Goal: Transaction & Acquisition: Purchase product/service

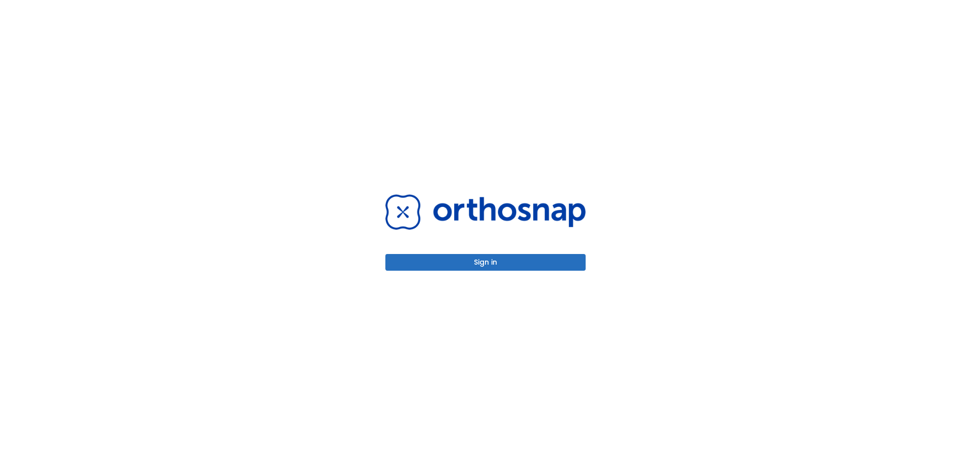
click at [465, 271] on div "Sign in" at bounding box center [485, 232] width 224 height 465
click at [469, 265] on button "Sign in" at bounding box center [485, 262] width 200 height 17
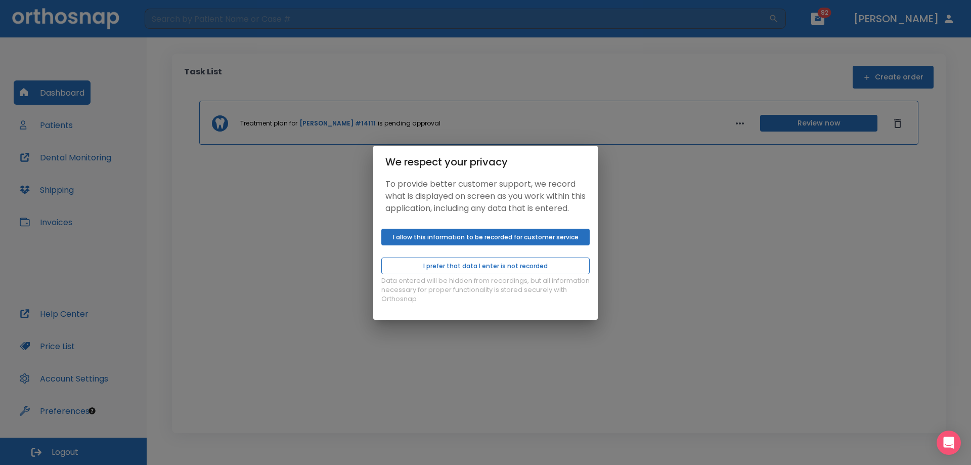
click at [443, 271] on button "I prefer that data I enter is not recorded" at bounding box center [485, 265] width 208 height 17
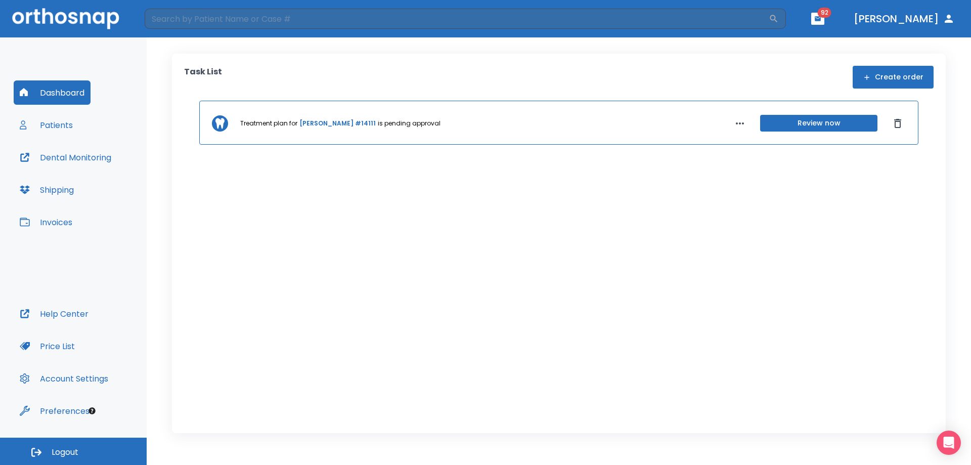
click at [71, 222] on div "We respect your privacy To provide better customer support, we record what is d…" at bounding box center [485, 232] width 971 height 465
click at [45, 220] on div "We respect your privacy To provide better customer support, we record what is d…" at bounding box center [485, 232] width 971 height 465
click at [447, 303] on p "Data entered will be hidden from recordings, but all information necessary for …" at bounding box center [485, 289] width 208 height 27
click at [448, 303] on p "Data entered will be hidden from recordings, but all information necessary for …" at bounding box center [485, 289] width 208 height 27
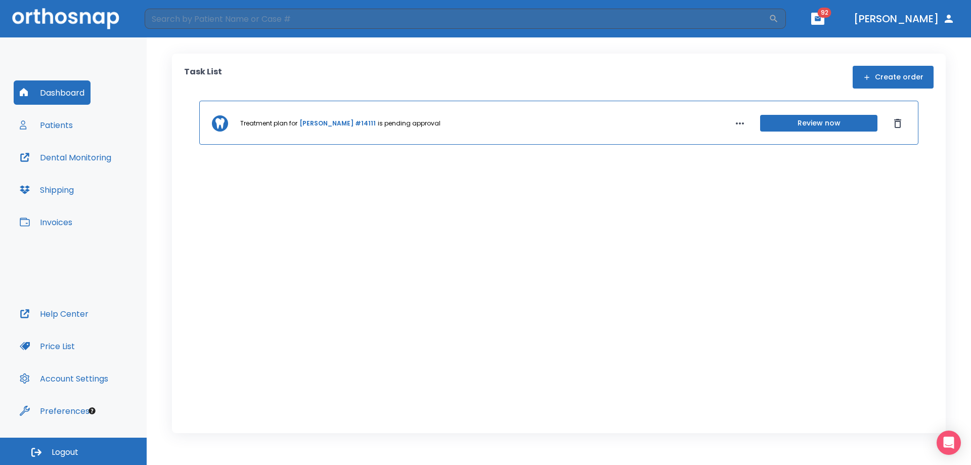
click at [739, 126] on div "We respect your privacy To provide better customer support, we record what is d…" at bounding box center [485, 232] width 971 height 465
click at [739, 121] on div "We respect your privacy To provide better customer support, we record what is d…" at bounding box center [485, 232] width 971 height 465
click at [738, 121] on icon "button" at bounding box center [740, 123] width 12 height 12
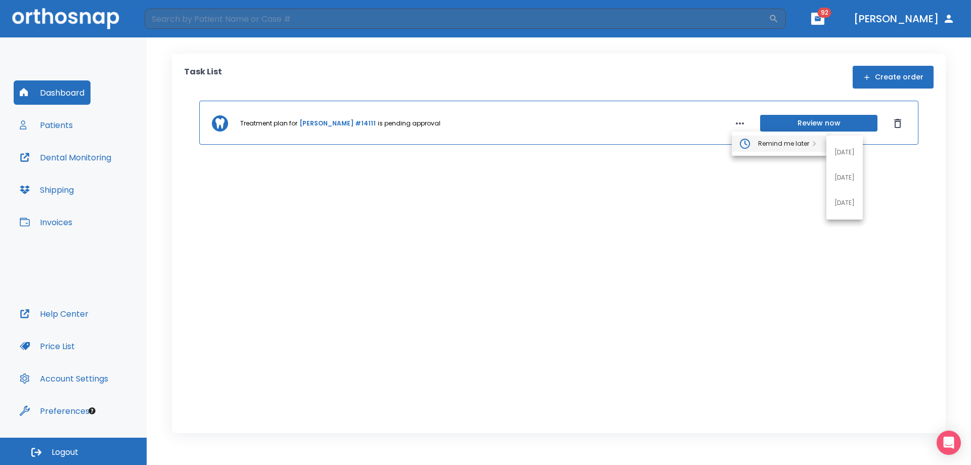
click at [838, 149] on p "1 day later" at bounding box center [844, 152] width 20 height 9
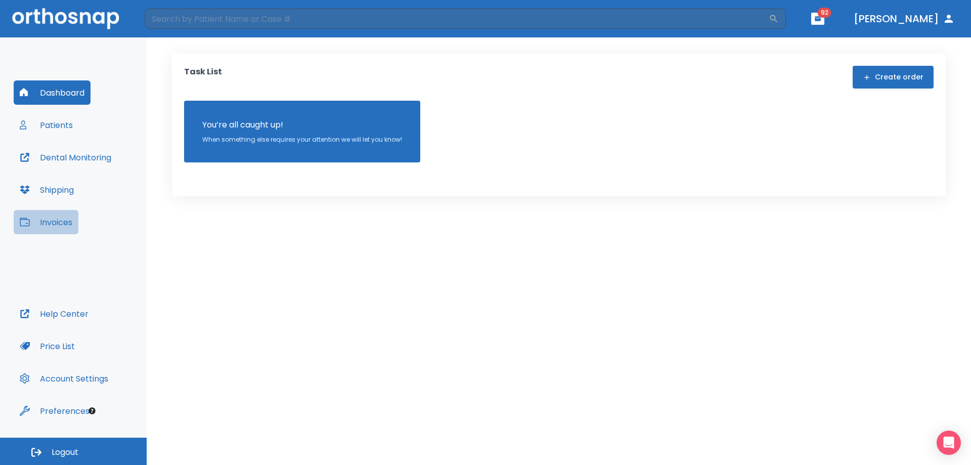
click at [60, 219] on button "Invoices" at bounding box center [46, 222] width 65 height 24
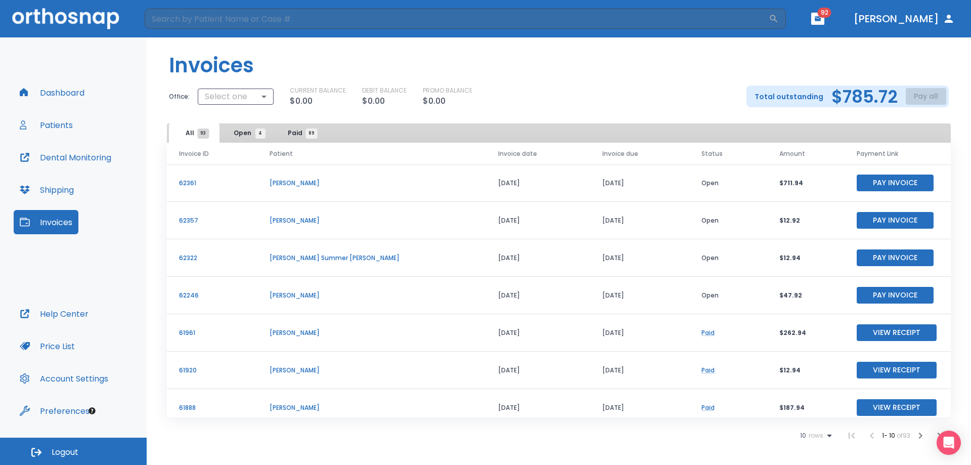
click at [884, 178] on button "Pay Invoice" at bounding box center [894, 182] width 77 height 17
click at [879, 222] on button "Pay Invoice" at bounding box center [894, 220] width 77 height 17
click at [887, 254] on button "Pay Invoice" at bounding box center [894, 257] width 77 height 17
click at [956, 60] on header "Invoices" at bounding box center [559, 61] width 824 height 48
click at [881, 294] on button "Pay Invoice" at bounding box center [894, 295] width 77 height 17
